Goal: Find specific page/section: Find specific page/section

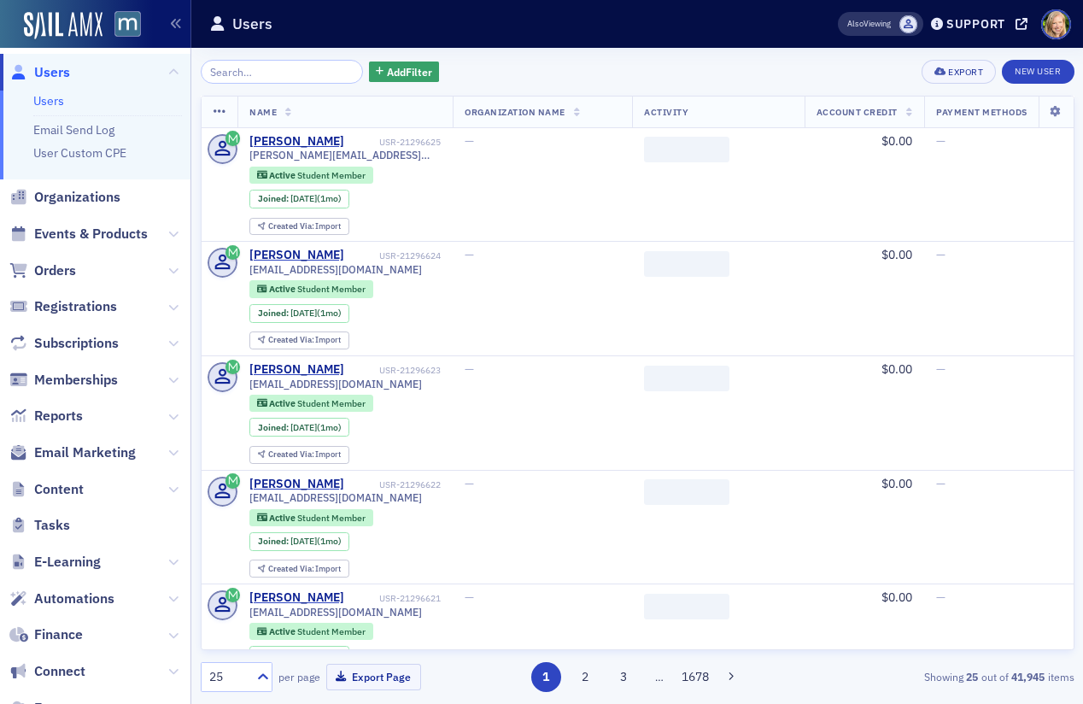
click at [263, 73] on input "search" at bounding box center [282, 72] width 163 height 24
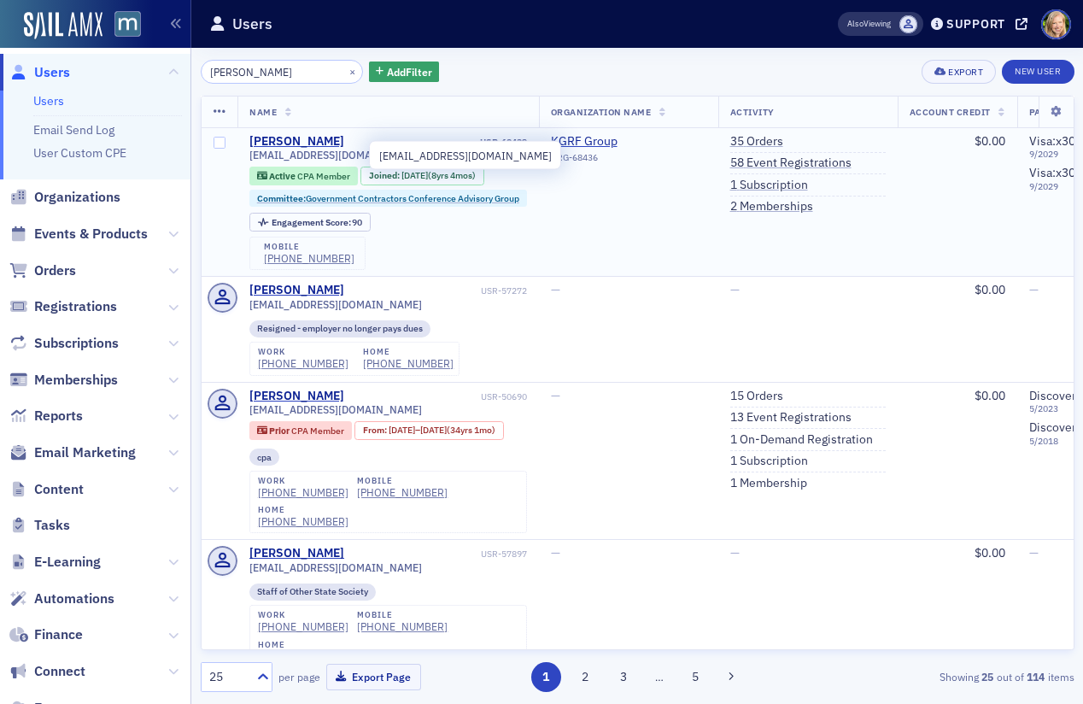
type input "[PERSON_NAME]"
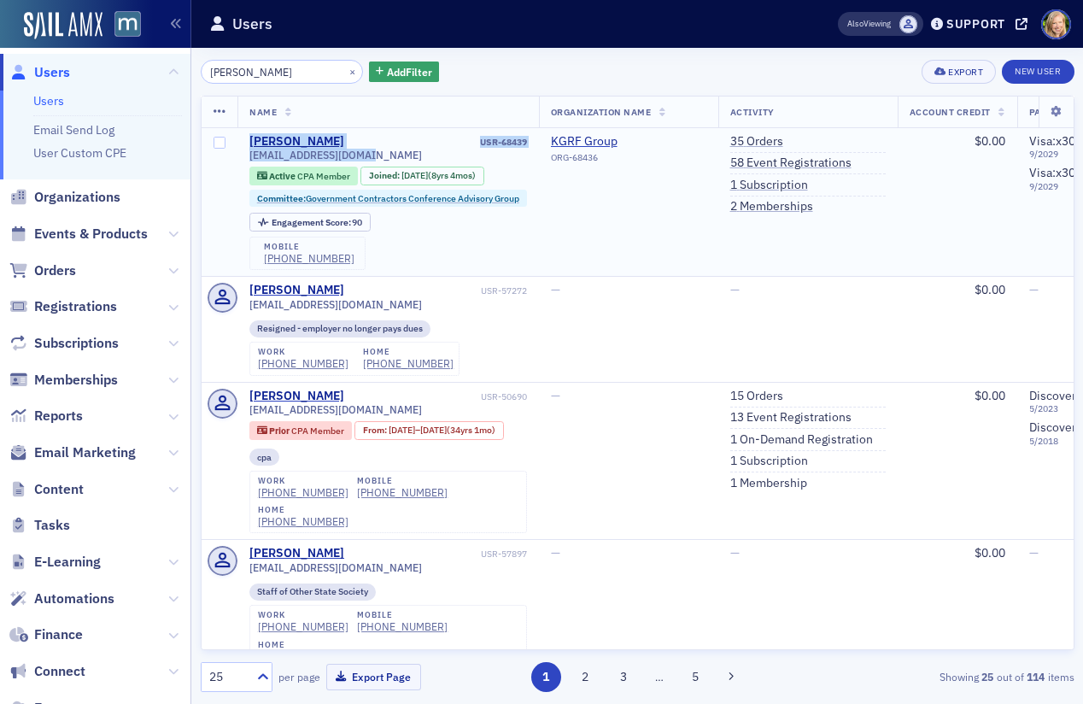
drag, startPoint x: 366, startPoint y: 154, endPoint x: 248, endPoint y: 141, distance: 119.4
click at [248, 141] on td "[PERSON_NAME] USR-68439 [EMAIL_ADDRESS][DOMAIN_NAME] Active CPA Member Joined :…" at bounding box center [388, 202] width 302 height 149
click at [340, 131] on td "[PERSON_NAME] USR-68439 [EMAIL_ADDRESS][DOMAIN_NAME] Active CPA Member Joined :…" at bounding box center [388, 202] width 302 height 149
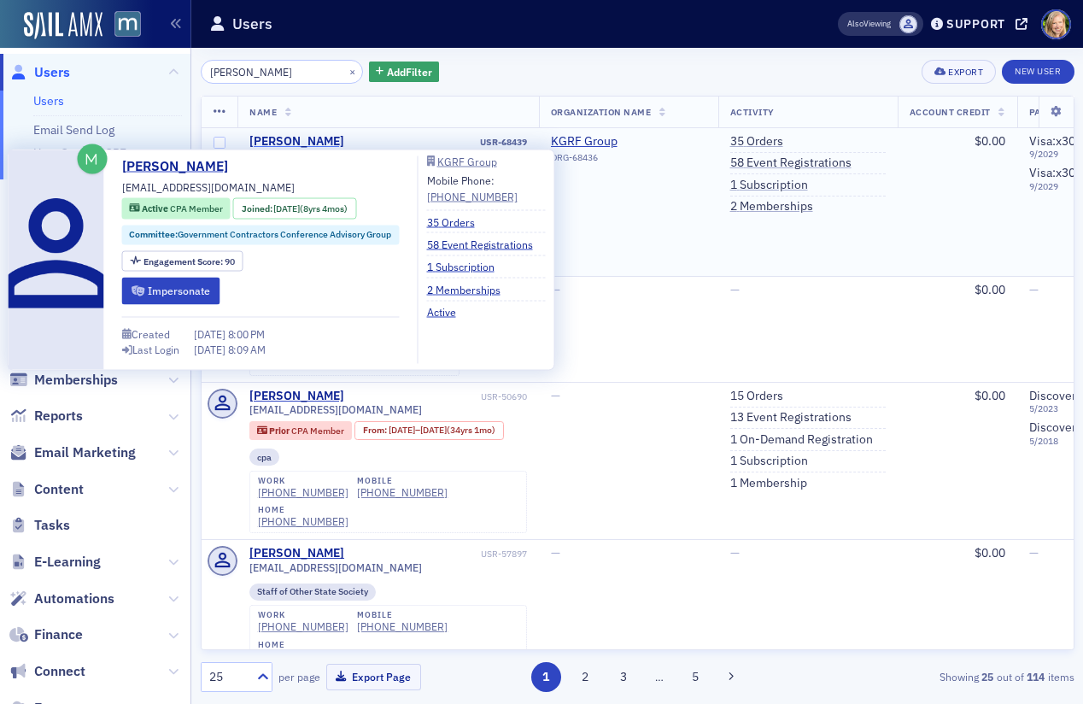
click at [297, 140] on div "[PERSON_NAME]" at bounding box center [296, 141] width 95 height 15
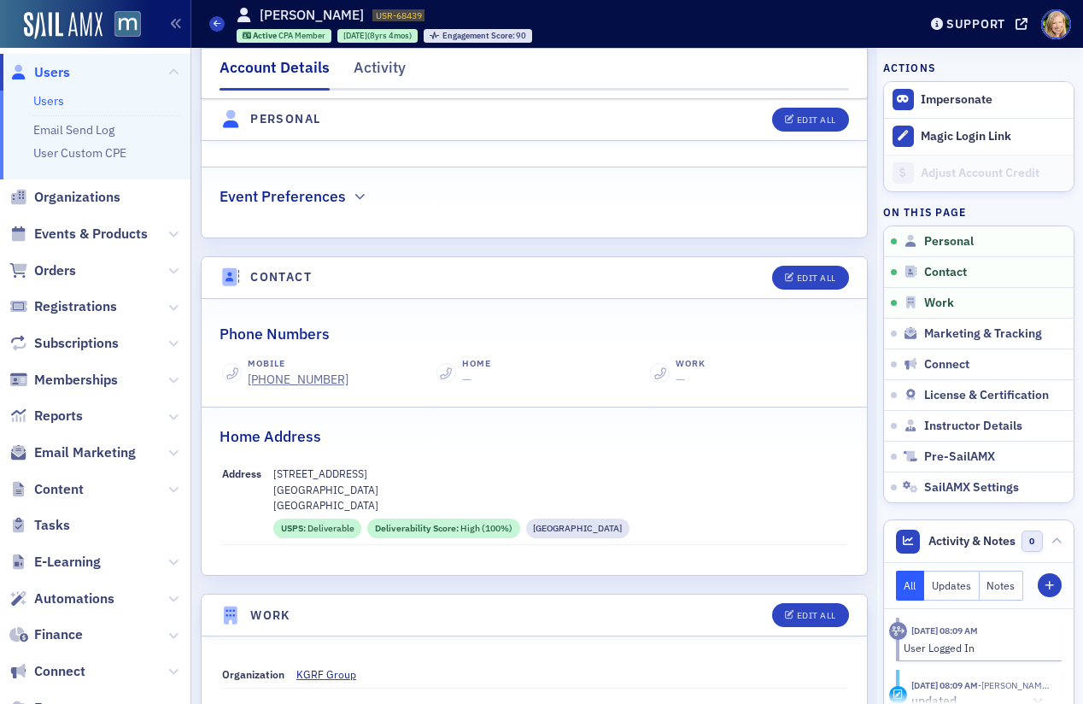
scroll to position [830, 0]
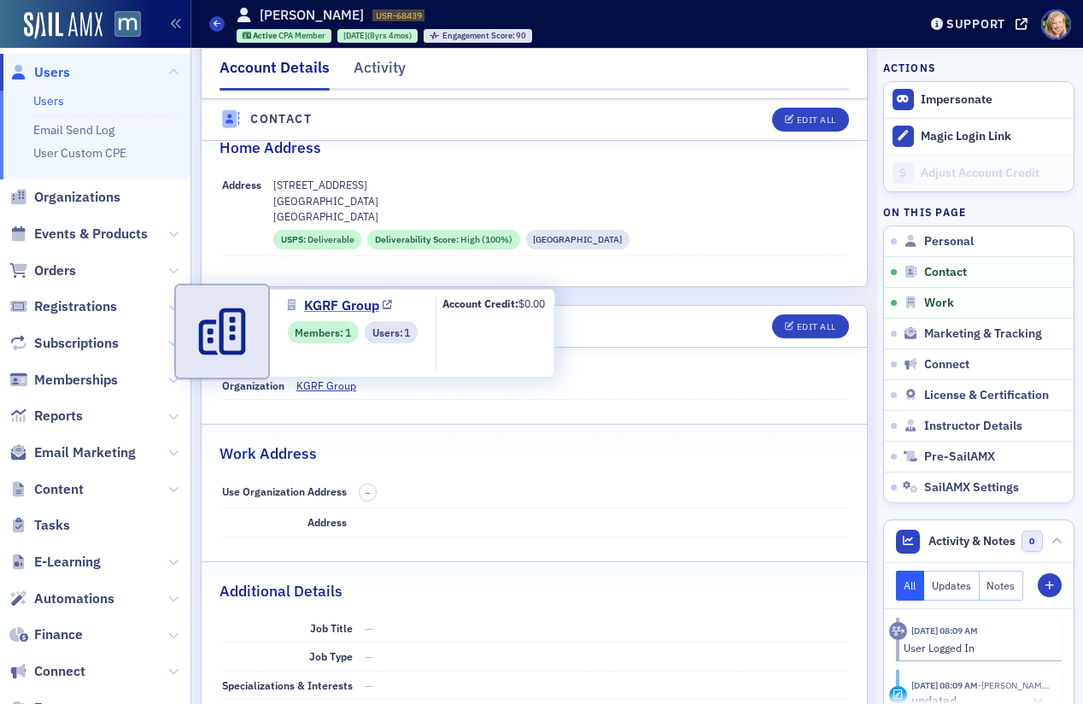
click at [315, 296] on span "KGRF Group" at bounding box center [341, 306] width 75 height 20
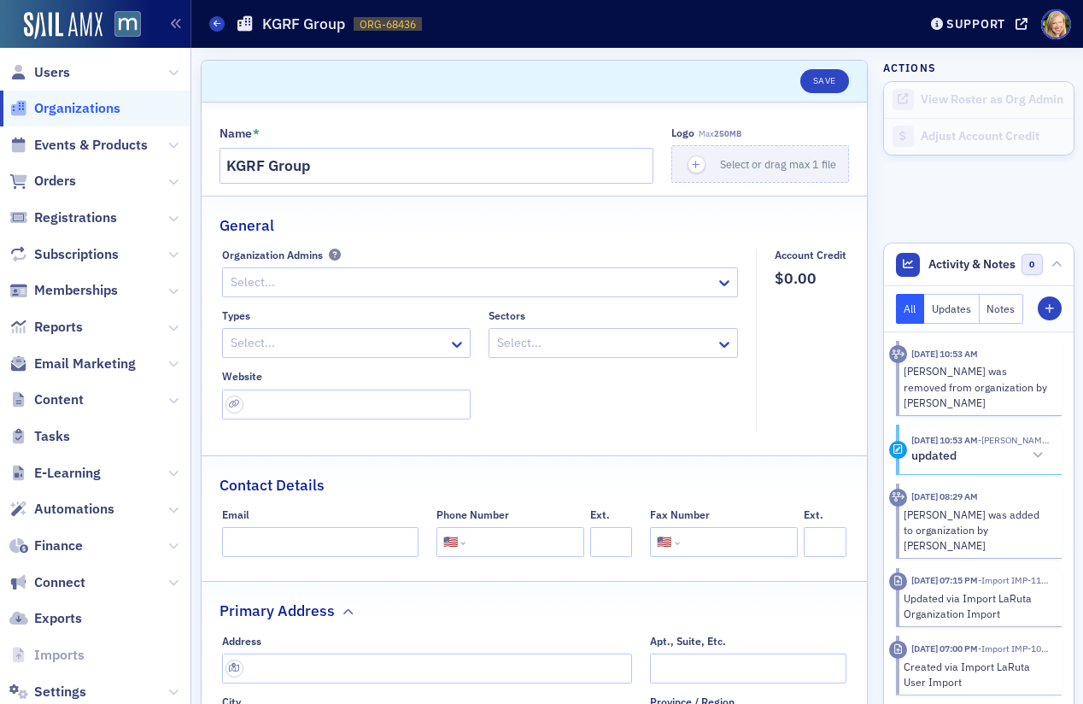
select select "US"
click at [334, 154] on input "KGRF Group" at bounding box center [437, 166] width 435 height 36
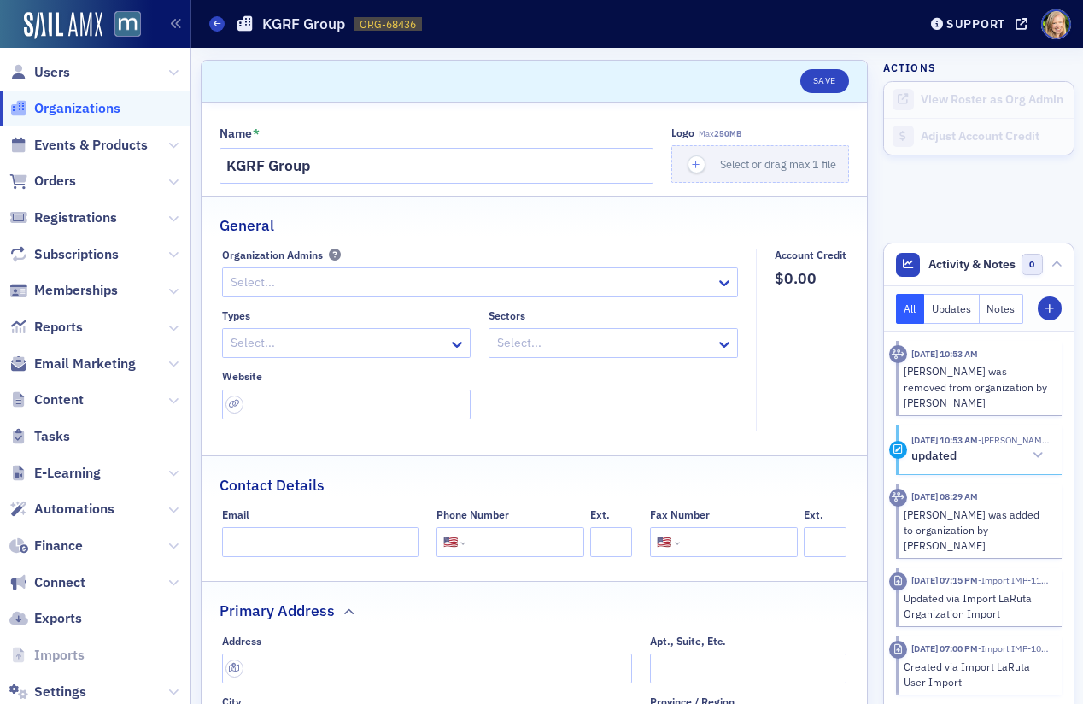
click at [710, 21] on div "Organizations KGRF Group ORG-68436 68436" at bounding box center [550, 24] width 682 height 32
